Goal: Navigation & Orientation: Find specific page/section

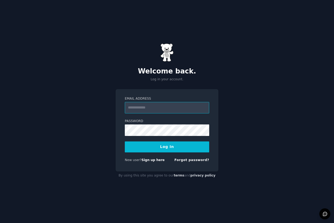
click at [149, 105] on input "Email Address" at bounding box center [167, 108] width 84 height 12
type input "**********"
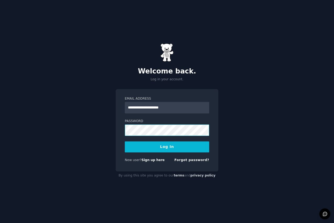
click at [125, 142] on button "Log In" at bounding box center [167, 147] width 84 height 11
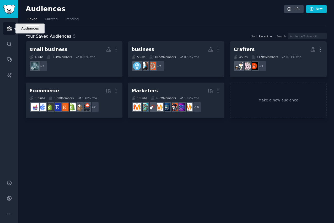
click at [7, 27] on icon "Sidebar" at bounding box center [10, 29] width 6 height 6
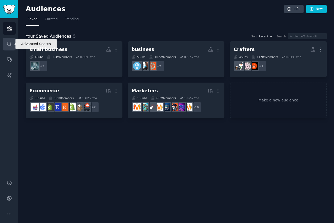
click at [10, 43] on icon "Sidebar" at bounding box center [9, 44] width 4 height 4
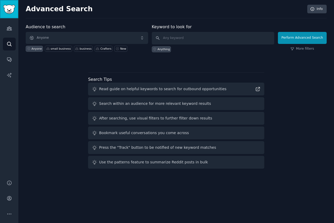
click at [13, 9] on img "Sidebar" at bounding box center [9, 9] width 12 height 9
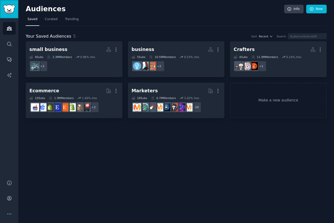
click at [13, 9] on img "Sidebar" at bounding box center [9, 9] width 12 height 9
click at [72, 21] on span "Trending" at bounding box center [72, 19] width 14 height 5
